Goal: Find specific page/section: Find specific page/section

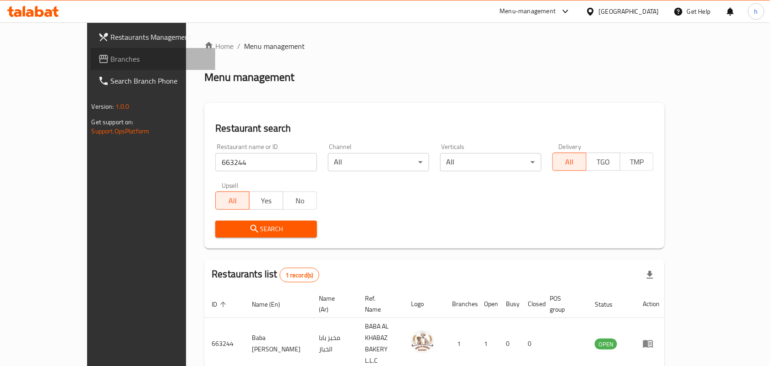
click at [111, 54] on span "Branches" at bounding box center [160, 58] width 98 height 11
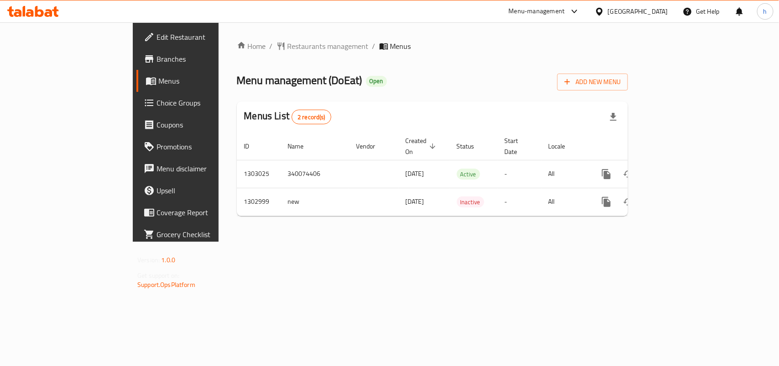
click at [287, 48] on span "Restaurants management" at bounding box center [327, 46] width 81 height 11
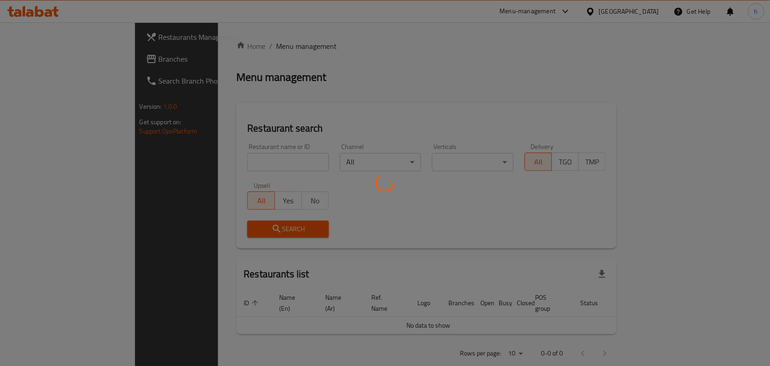
click at [253, 46] on div at bounding box center [385, 183] width 770 height 366
click at [219, 160] on div at bounding box center [385, 183] width 770 height 366
click at [220, 160] on div at bounding box center [385, 183] width 770 height 366
click at [221, 159] on div at bounding box center [385, 183] width 770 height 366
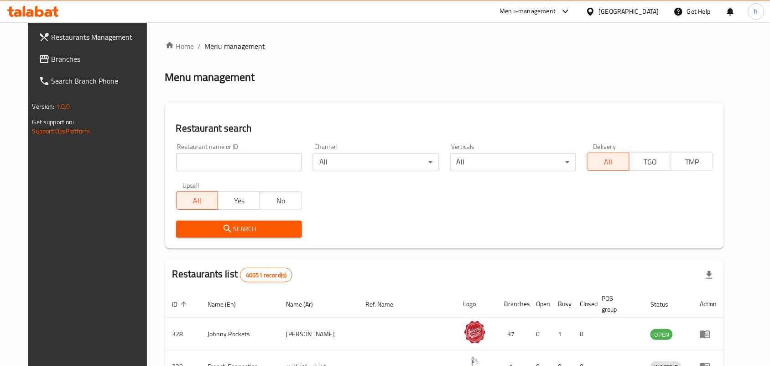
click at [236, 171] on div "Restaurant name or ID Restaurant name or ID" at bounding box center [239, 157] width 137 height 39
click at [238, 166] on input "search" at bounding box center [239, 162] width 126 height 18
paste input "702668"
type input "702668"
click at [171, 225] on div "Search" at bounding box center [239, 229] width 137 height 28
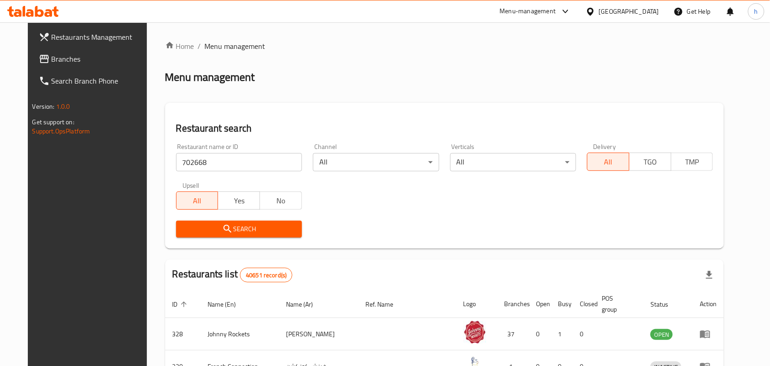
click at [308, 224] on div "Search" at bounding box center [445, 229] width 549 height 28
click at [240, 224] on span "Search" at bounding box center [238, 228] width 111 height 11
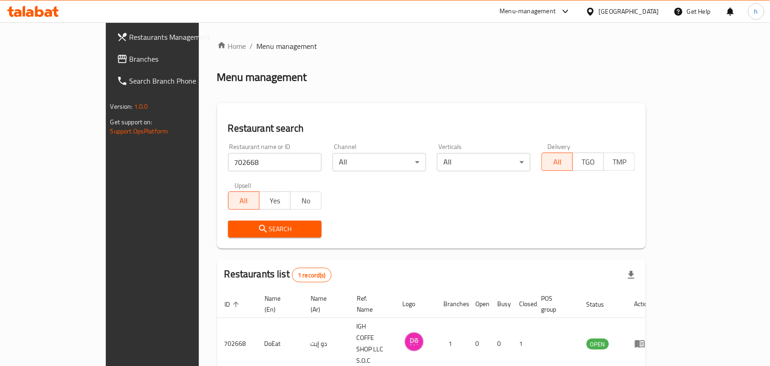
click at [37, 11] on icon at bounding box center [39, 11] width 9 height 11
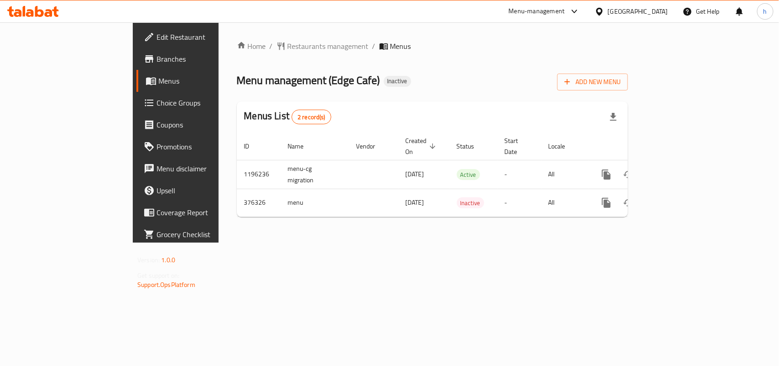
click at [617, 10] on div "[GEOGRAPHIC_DATA]" at bounding box center [638, 11] width 60 height 10
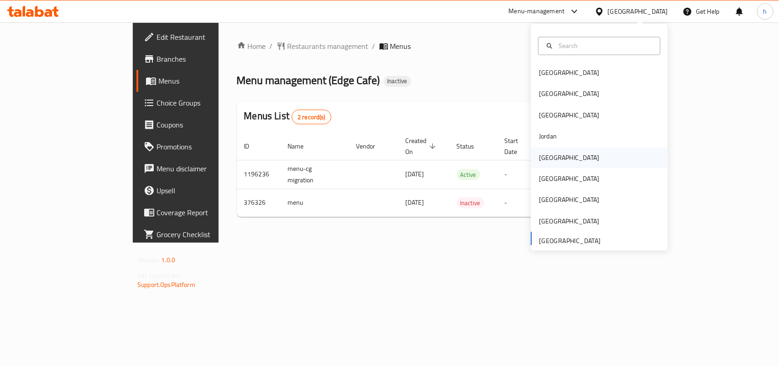
click at [548, 158] on div "Kuwait" at bounding box center [569, 157] width 60 height 10
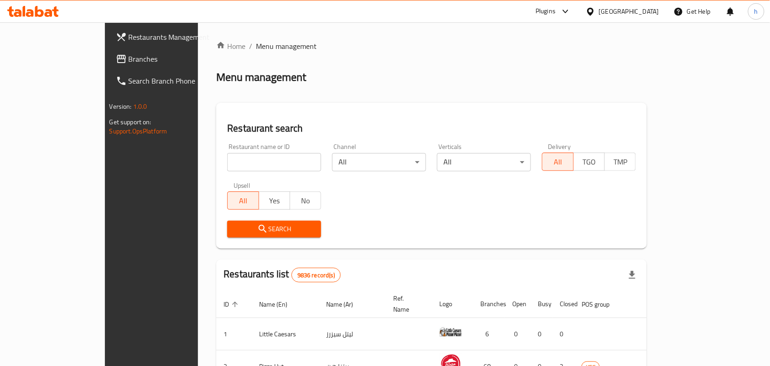
click at [116, 63] on icon at bounding box center [121, 58] width 11 height 11
